Goal: Task Accomplishment & Management: Use online tool/utility

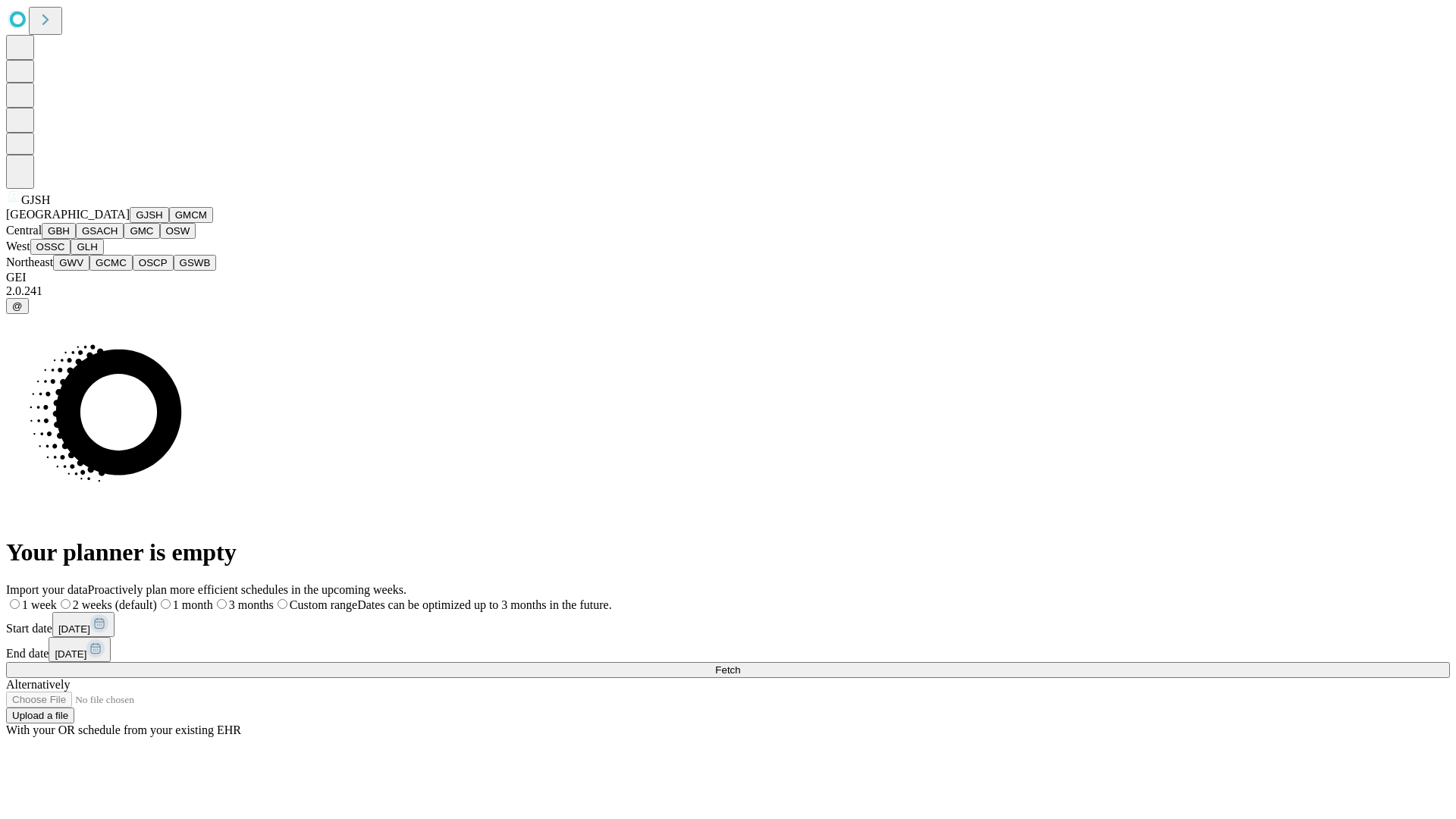
click at [129, 223] on button "GJSH" at bounding box center [149, 215] width 40 height 16
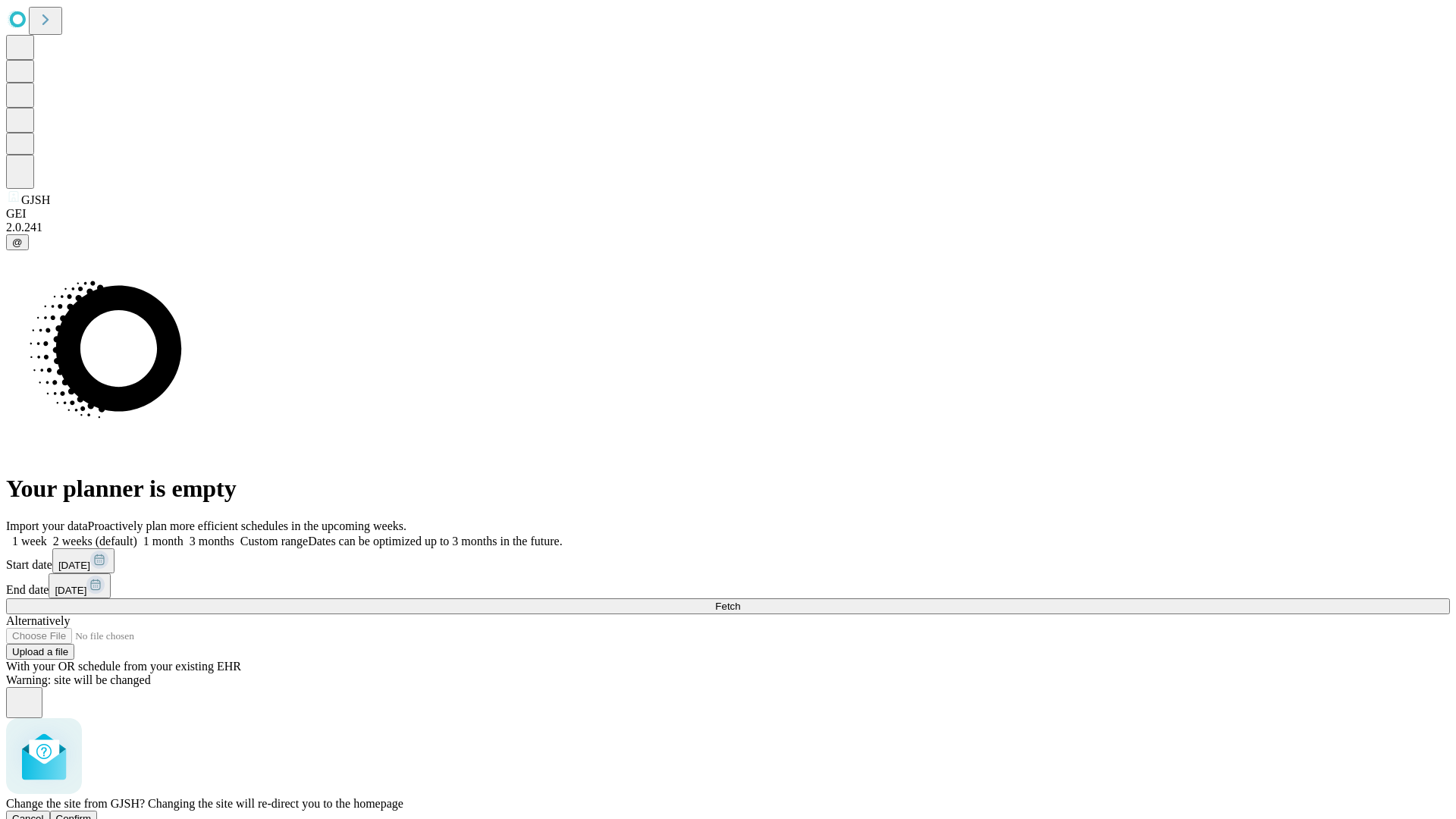
click at [91, 813] on span "Confirm" at bounding box center [74, 819] width 36 height 12
click at [47, 535] on label "1 week" at bounding box center [26, 540] width 41 height 13
click at [740, 601] on span "Fetch" at bounding box center [728, 607] width 25 height 12
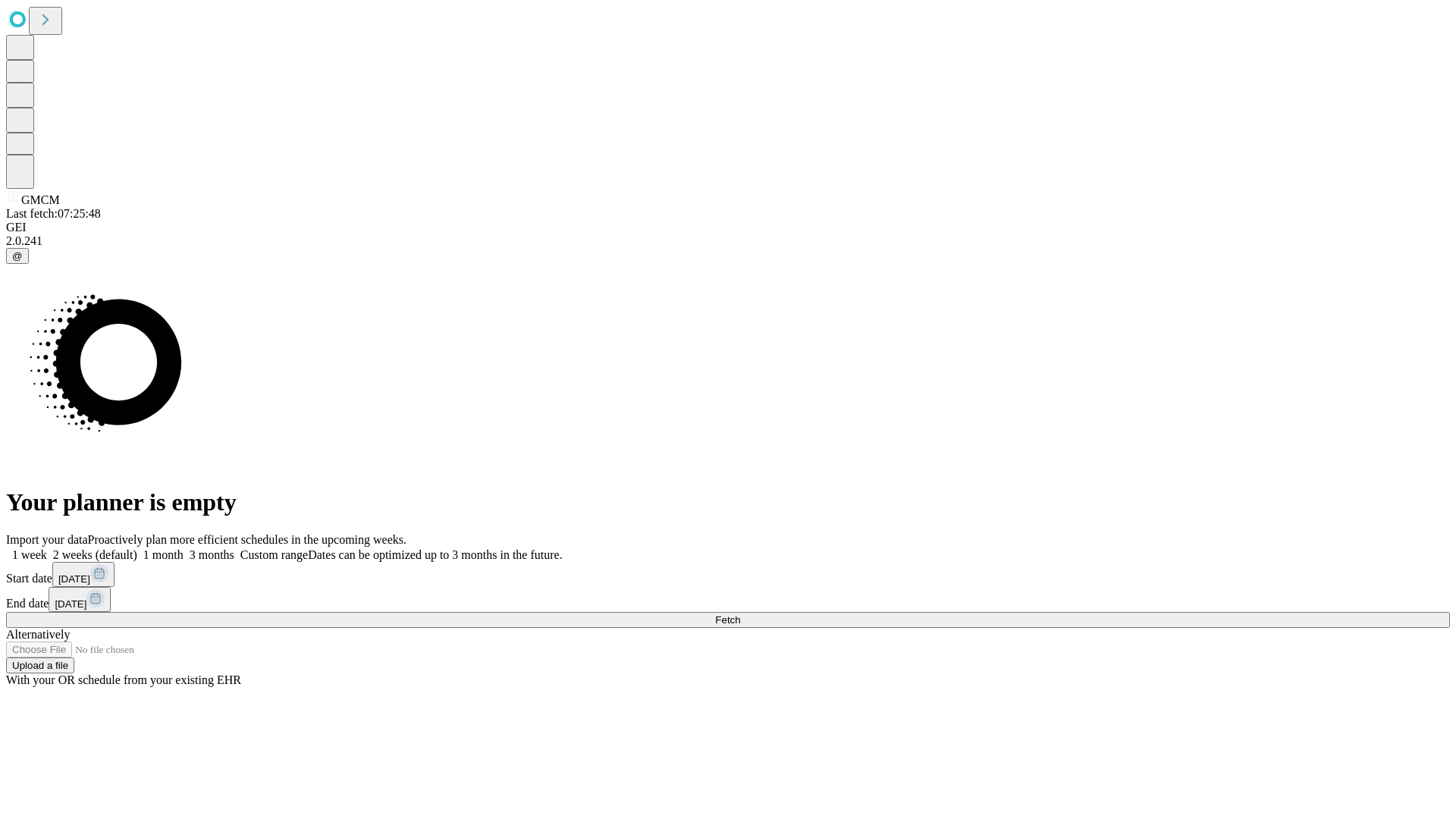
click at [47, 548] on label "1 week" at bounding box center [26, 554] width 41 height 13
click at [740, 614] on span "Fetch" at bounding box center [728, 620] width 25 height 12
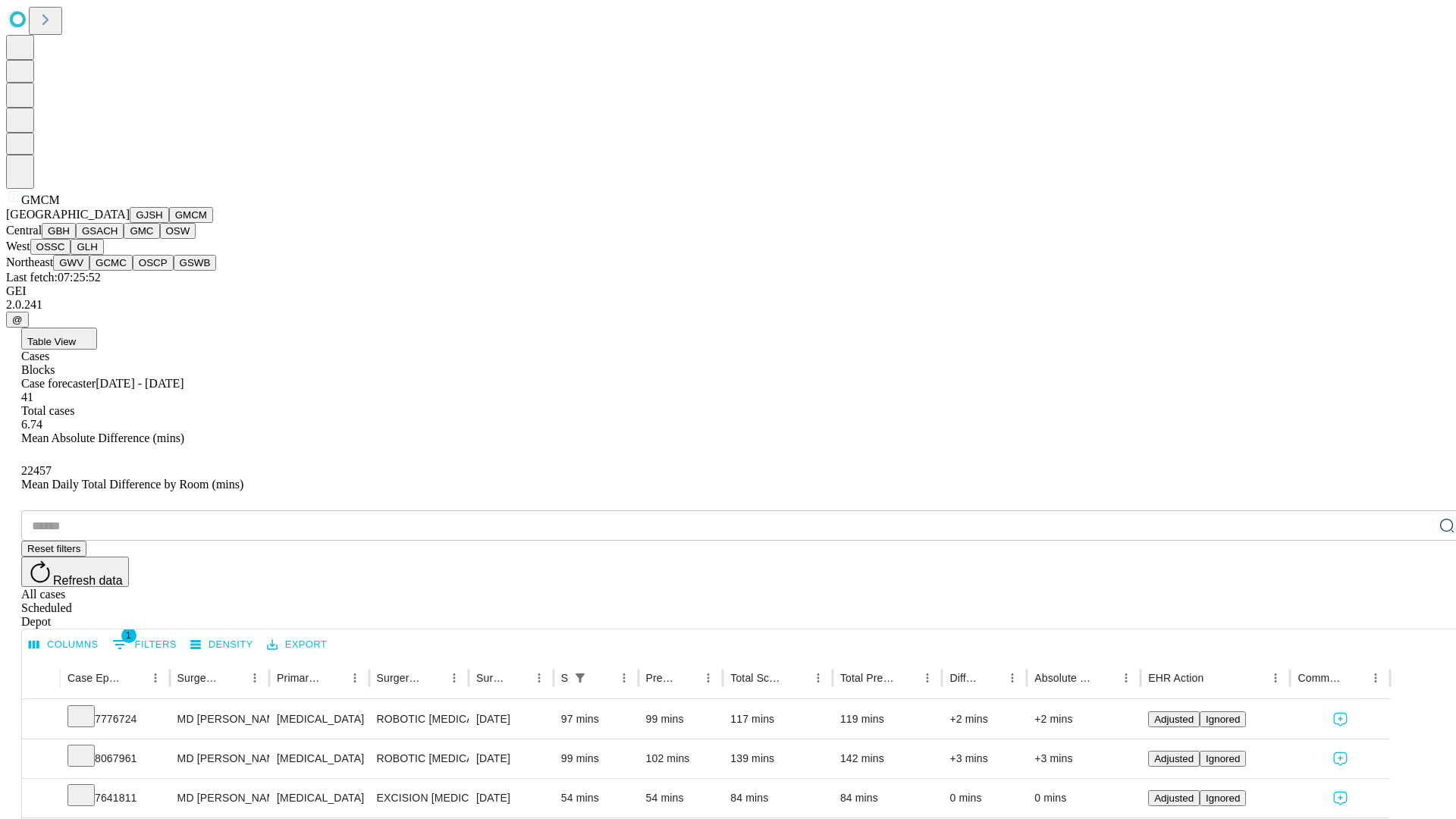
click at [76, 239] on button "GBH" at bounding box center [58, 231] width 34 height 16
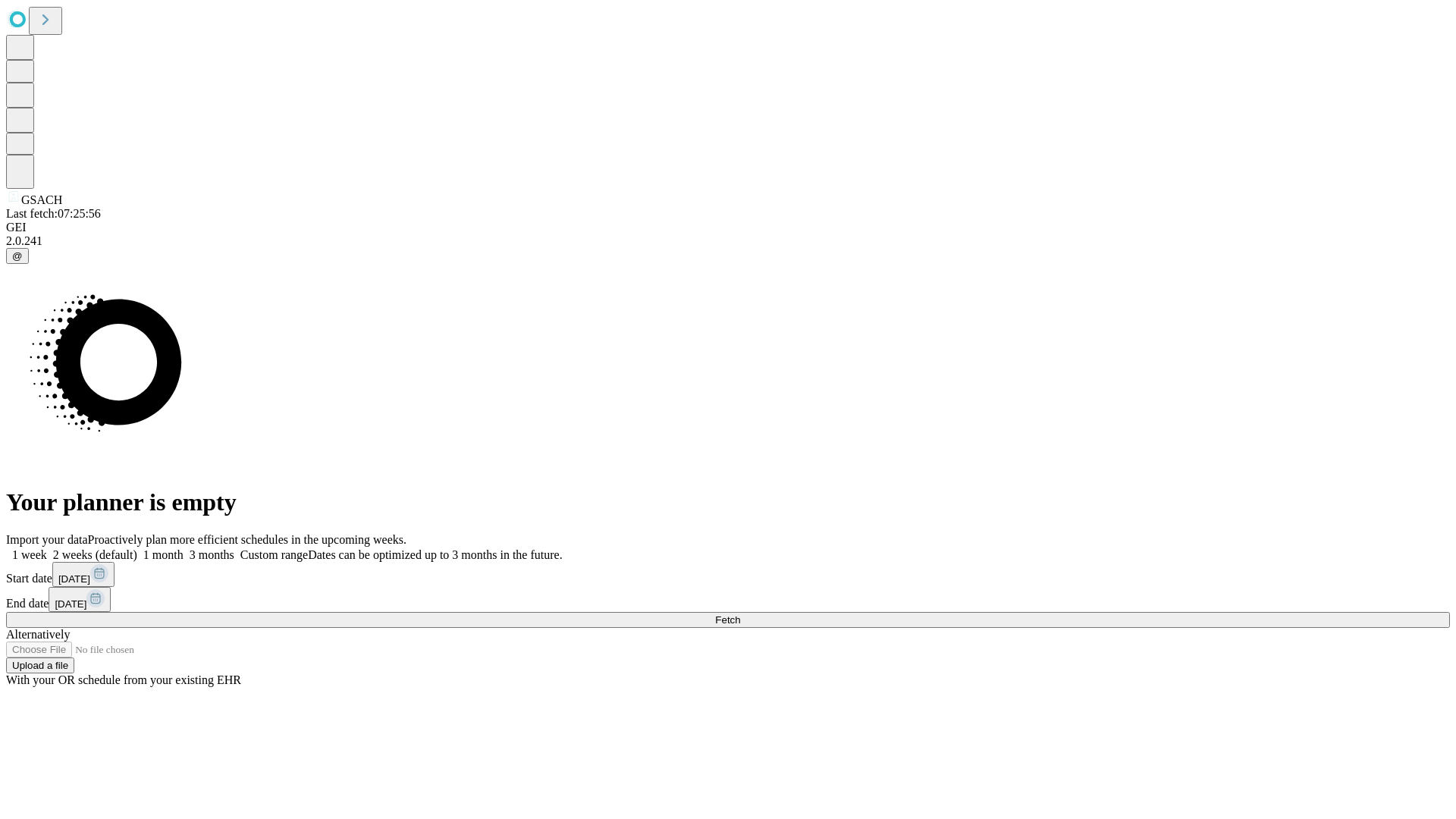
click at [740, 614] on span "Fetch" at bounding box center [728, 620] width 25 height 12
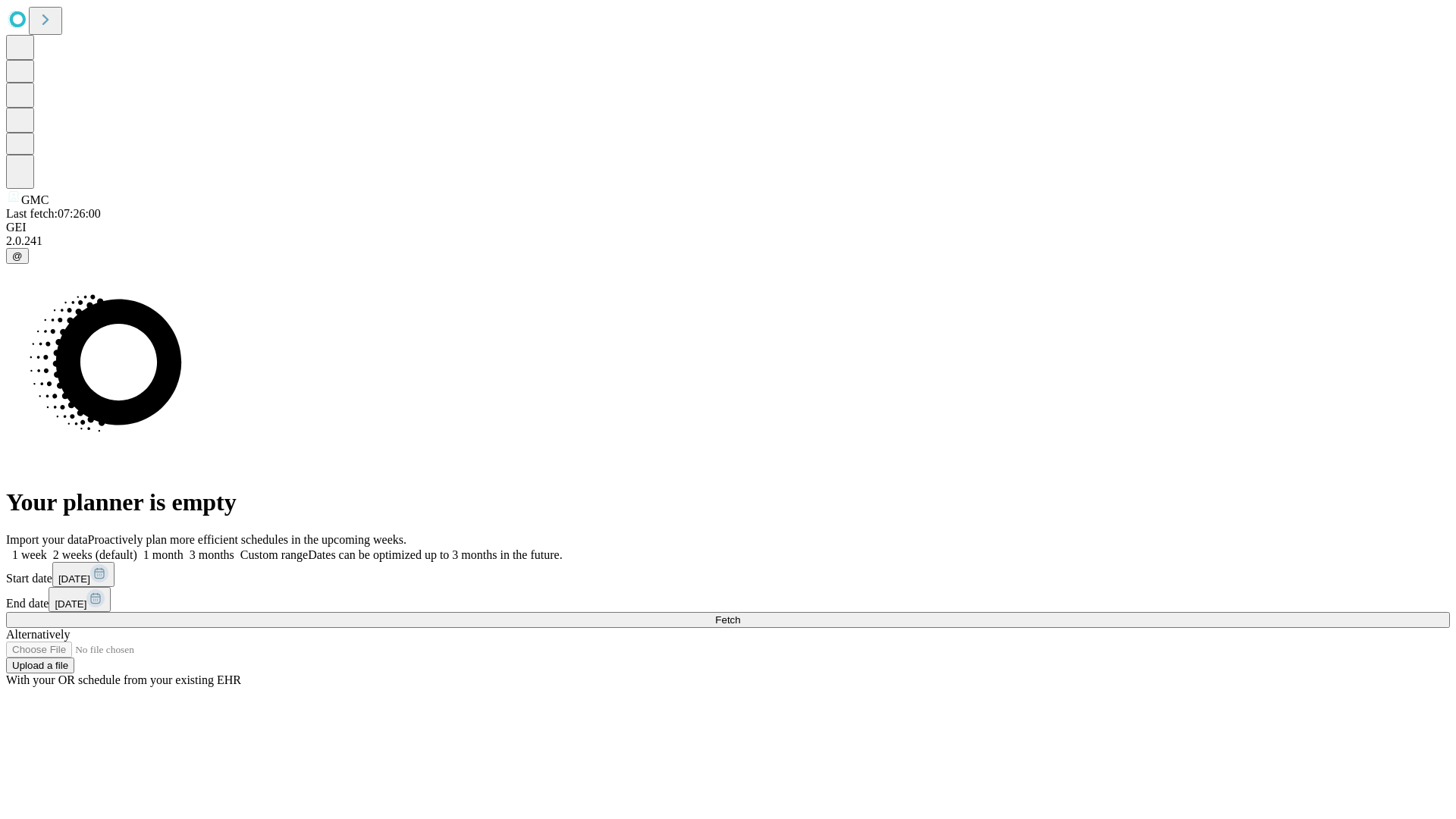
click at [47, 548] on label "1 week" at bounding box center [26, 554] width 41 height 13
click at [740, 614] on span "Fetch" at bounding box center [728, 620] width 25 height 12
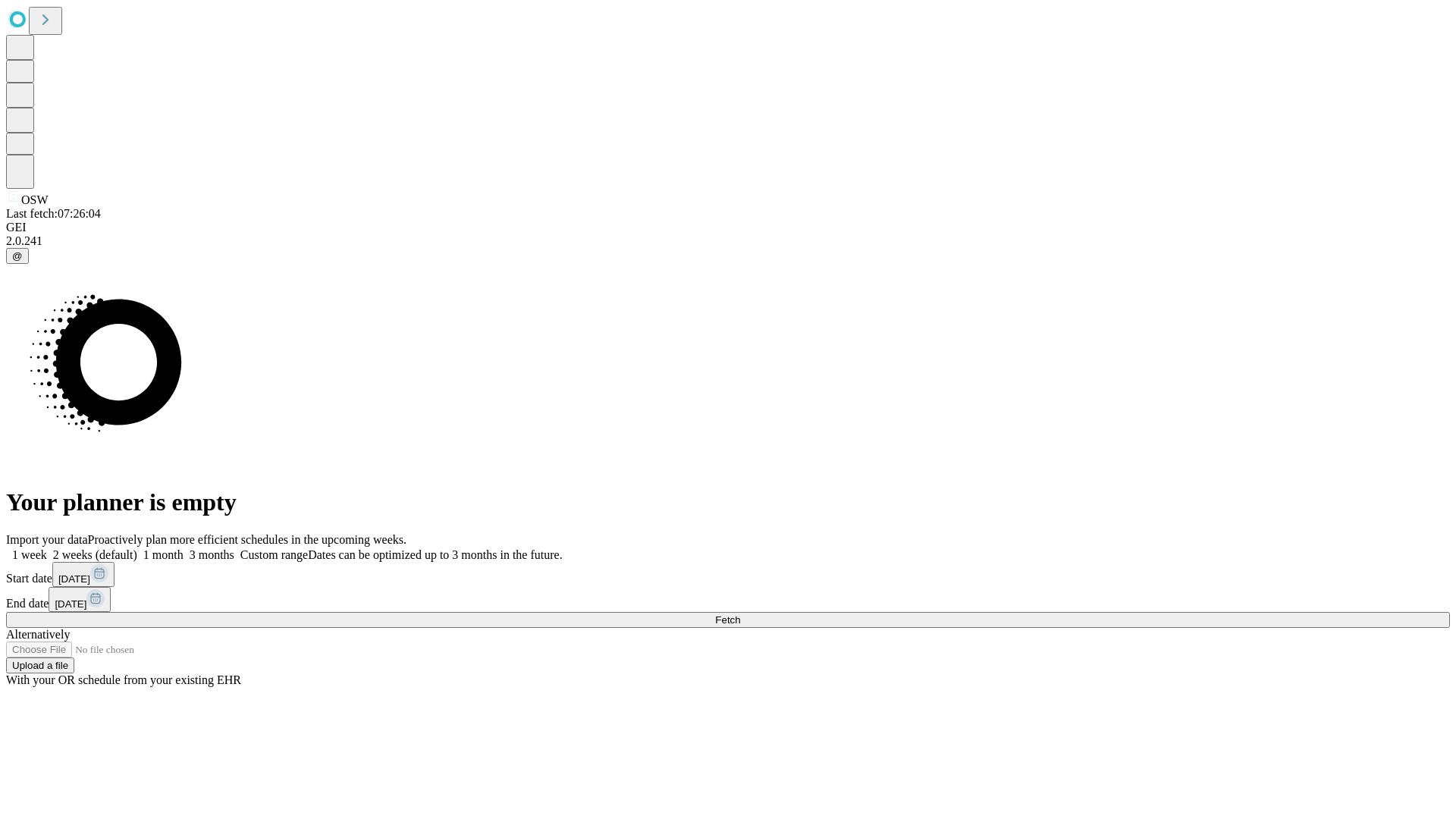
click at [47, 548] on label "1 week" at bounding box center [26, 554] width 41 height 13
click at [740, 614] on span "Fetch" at bounding box center [728, 620] width 25 height 12
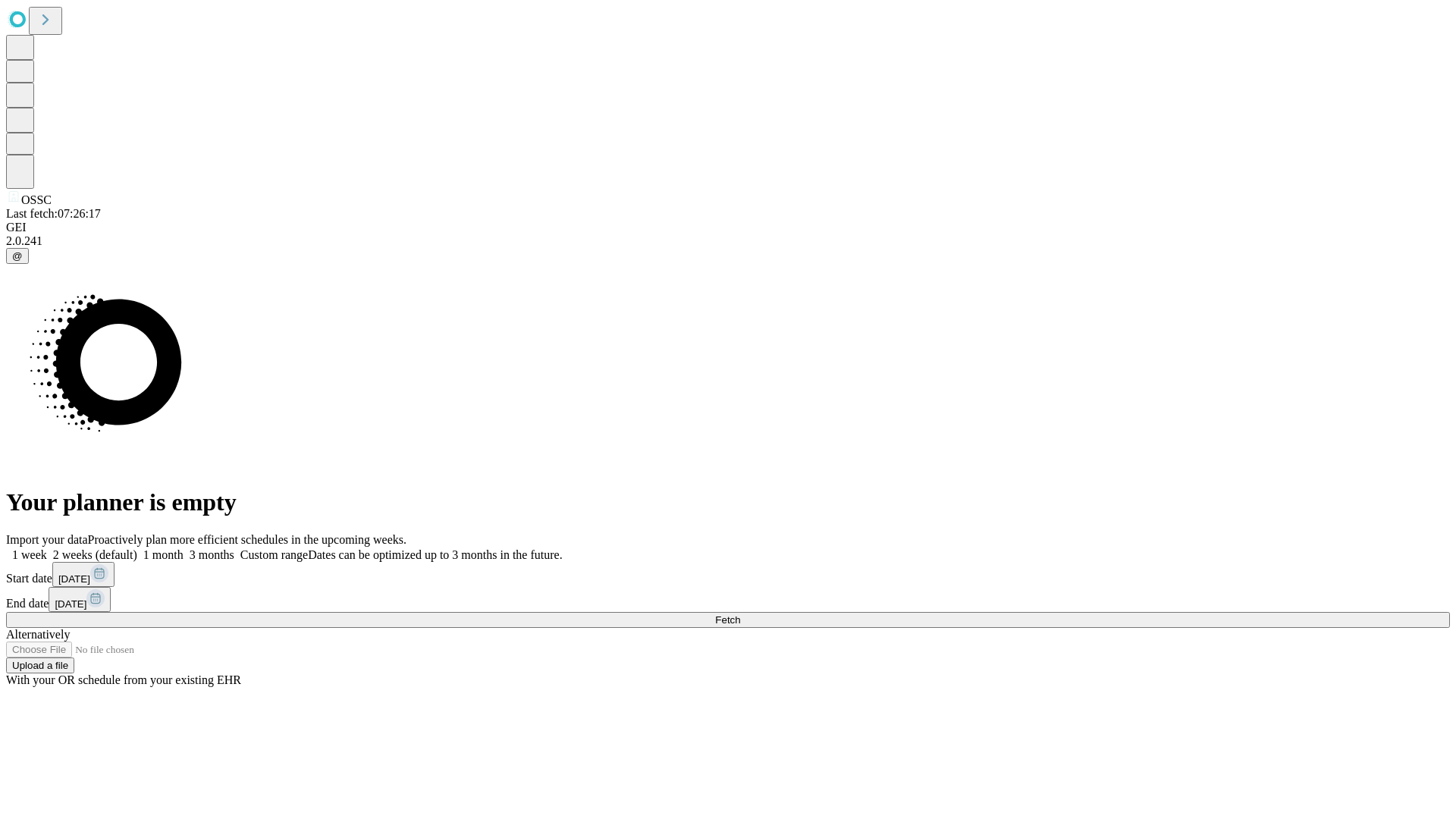
click at [47, 548] on label "1 week" at bounding box center [26, 554] width 41 height 13
click at [740, 614] on span "Fetch" at bounding box center [728, 620] width 25 height 12
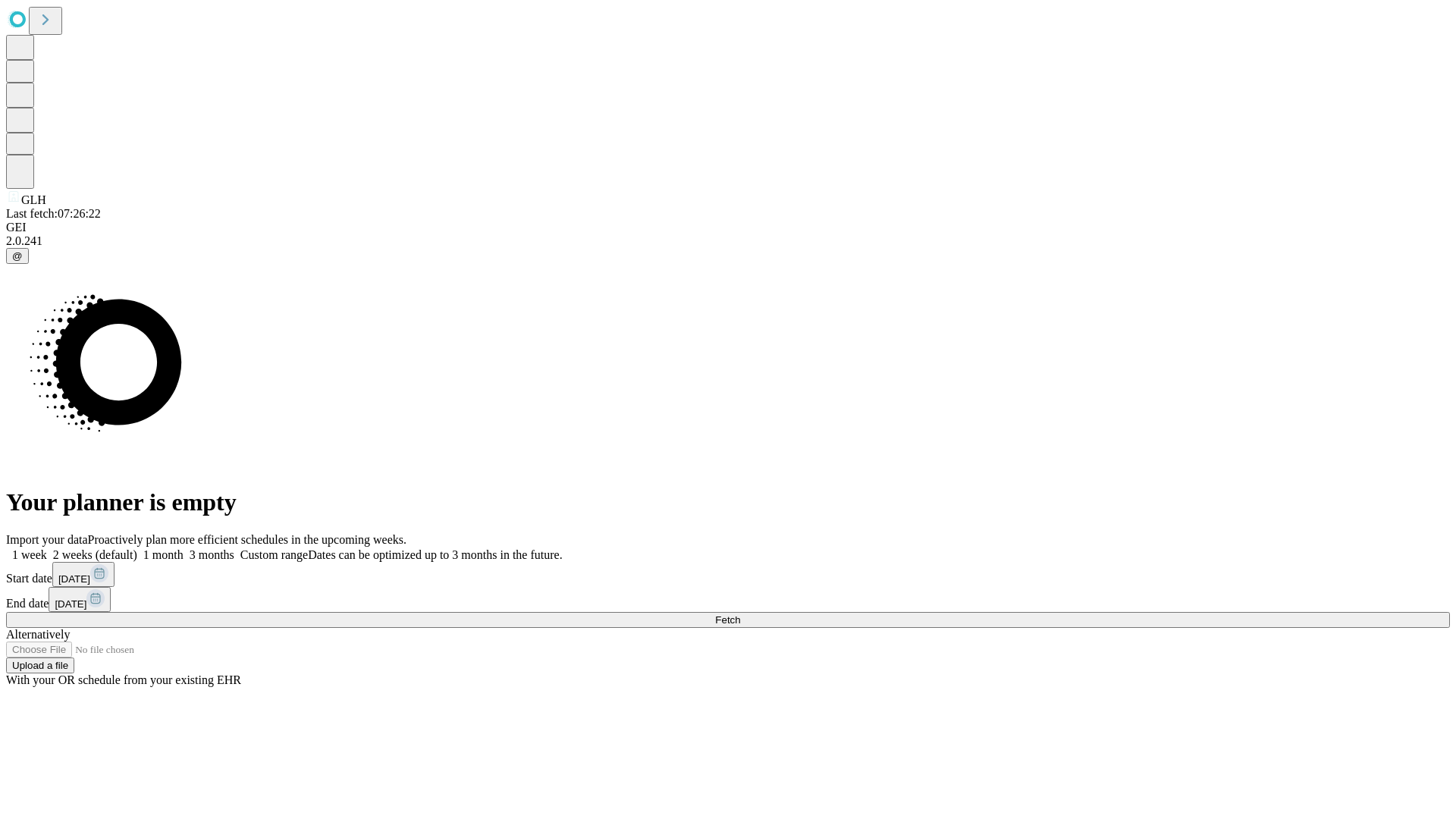
click at [47, 548] on label "1 week" at bounding box center [26, 554] width 41 height 13
click at [740, 614] on span "Fetch" at bounding box center [728, 620] width 25 height 12
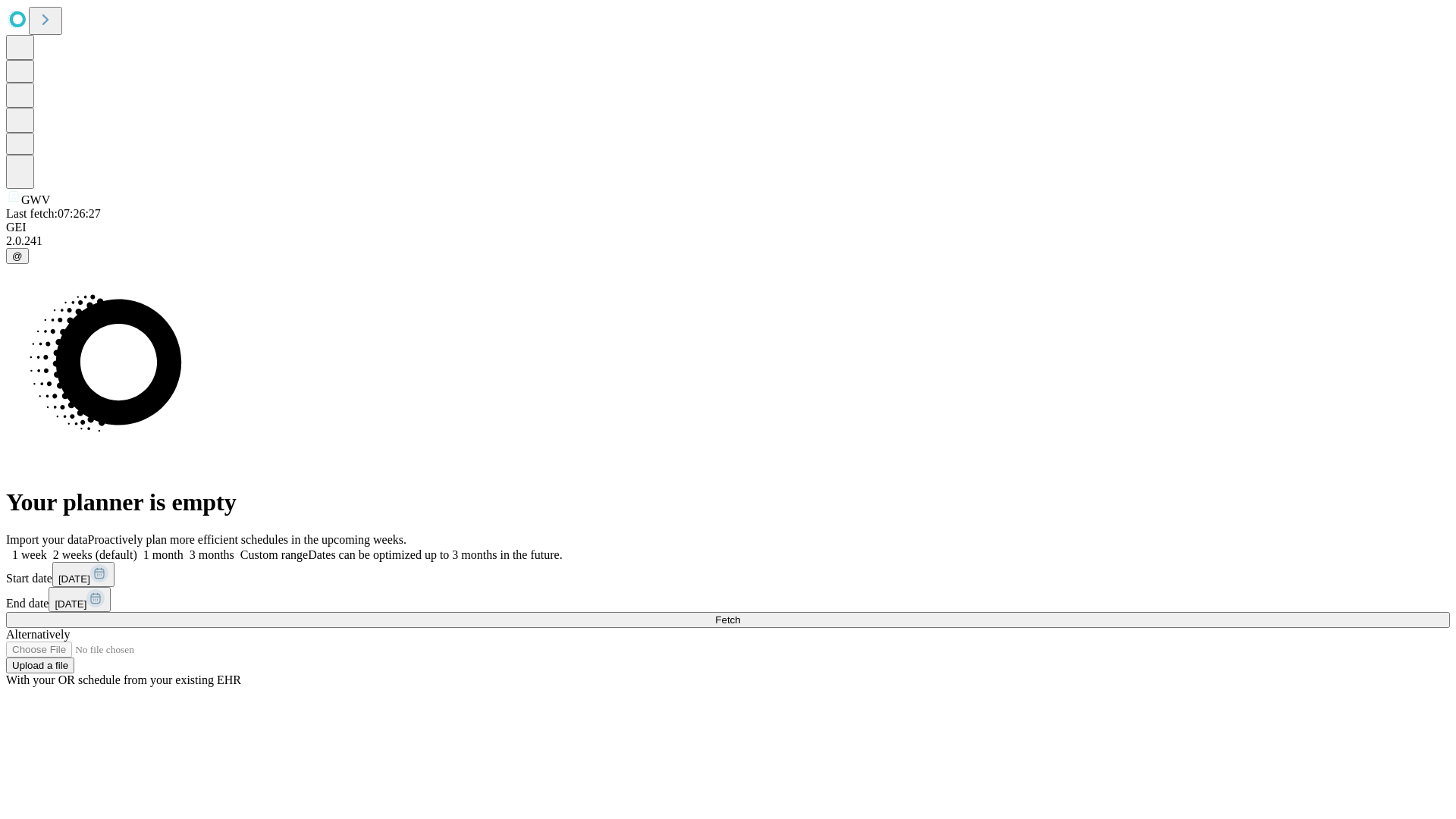
click at [47, 548] on label "1 week" at bounding box center [26, 554] width 41 height 13
click at [740, 614] on span "Fetch" at bounding box center [728, 620] width 25 height 12
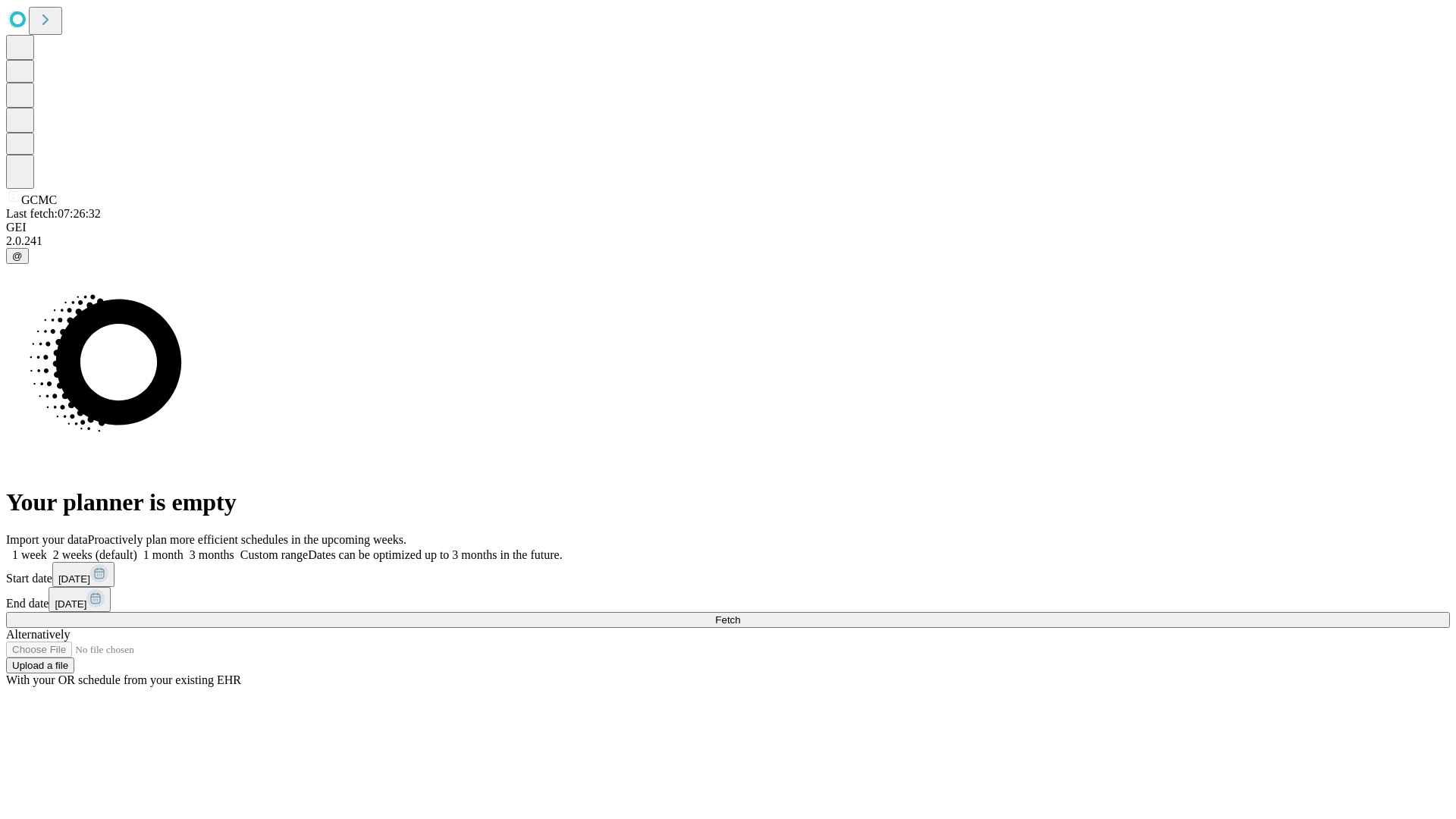
click at [47, 548] on label "1 week" at bounding box center [26, 554] width 41 height 13
click at [740, 614] on span "Fetch" at bounding box center [728, 620] width 25 height 12
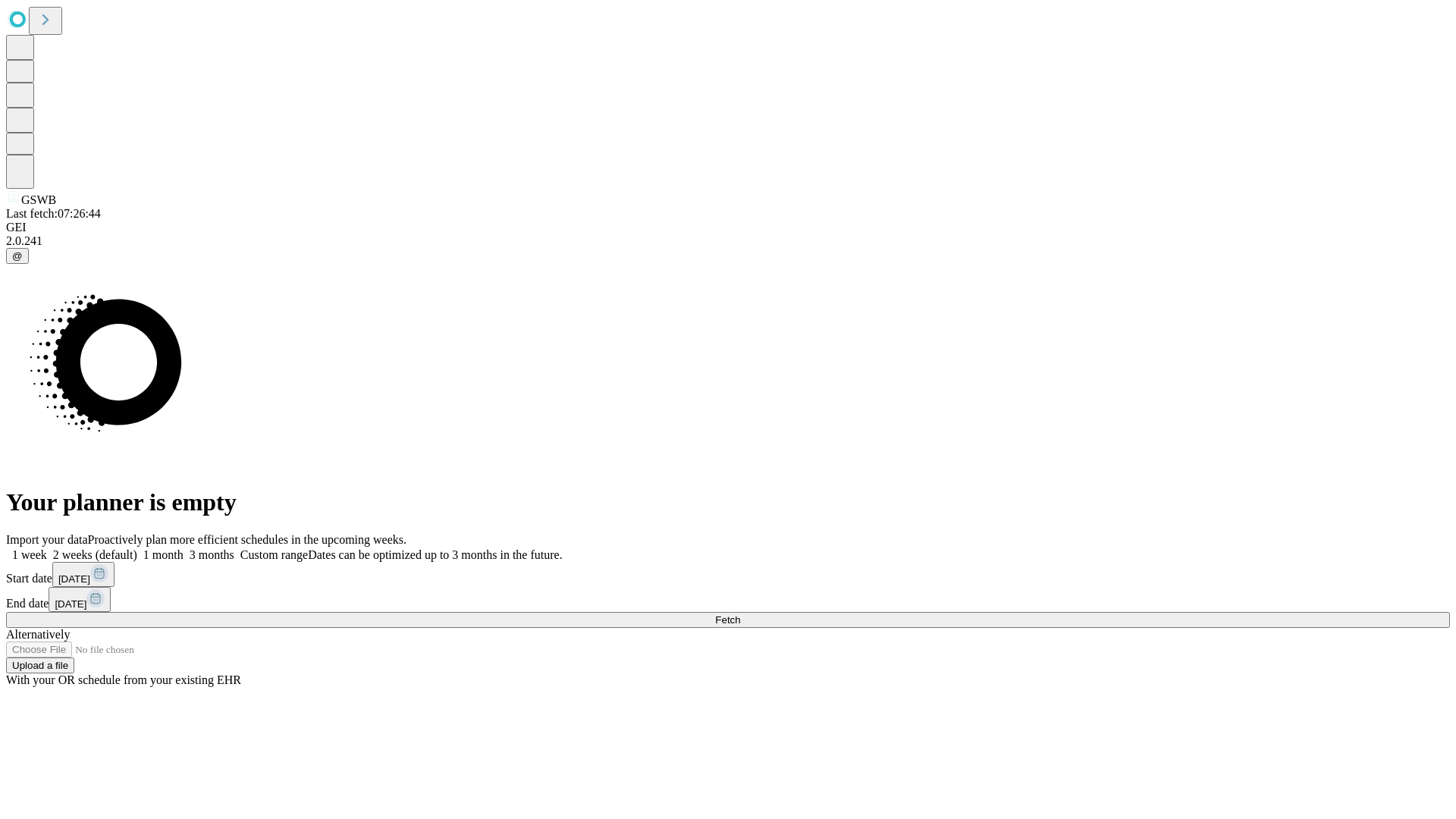
click at [740, 614] on span "Fetch" at bounding box center [728, 620] width 25 height 12
